Goal: Information Seeking & Learning: Learn about a topic

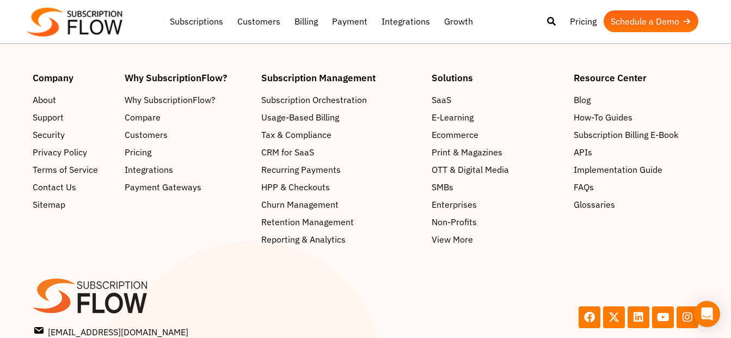
scroll to position [5263, 0]
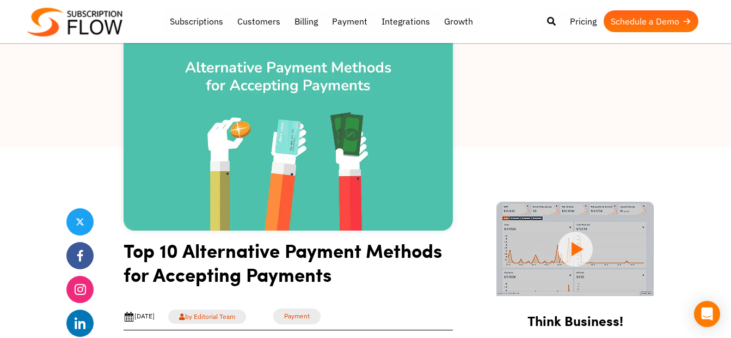
scroll to position [0, 0]
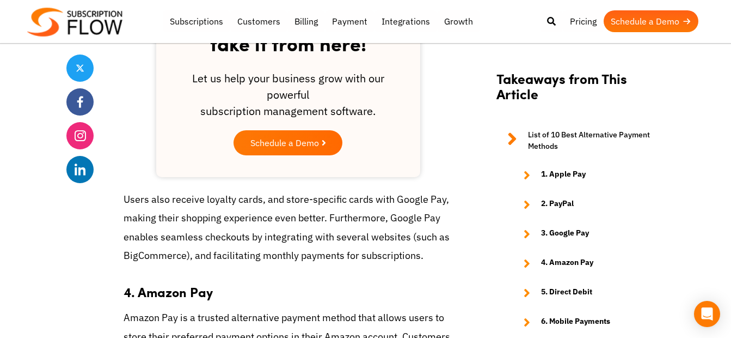
scroll to position [1786, 0]
